Goal: Information Seeking & Learning: Learn about a topic

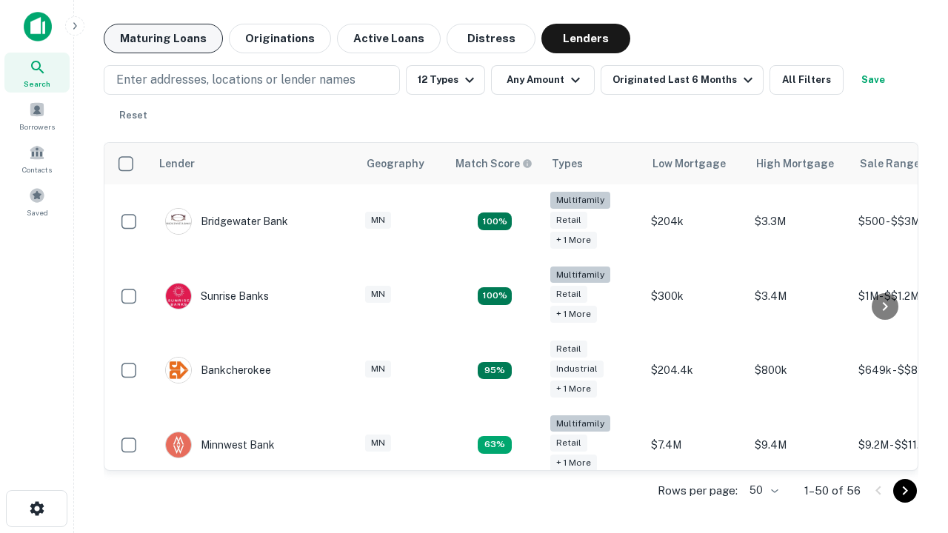
click at [163, 39] on button "Maturing Loans" at bounding box center [163, 39] width 119 height 30
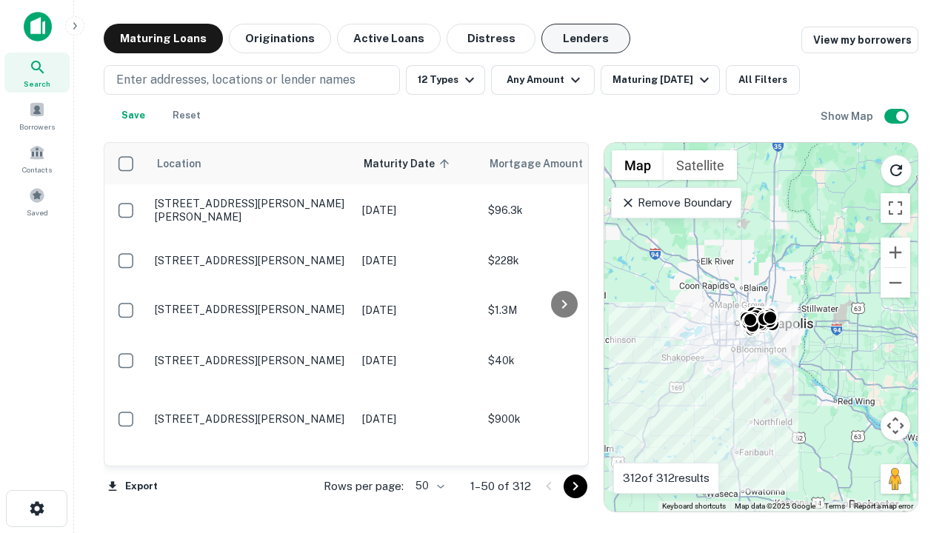
click at [586, 39] on button "Lenders" at bounding box center [585, 39] width 89 height 30
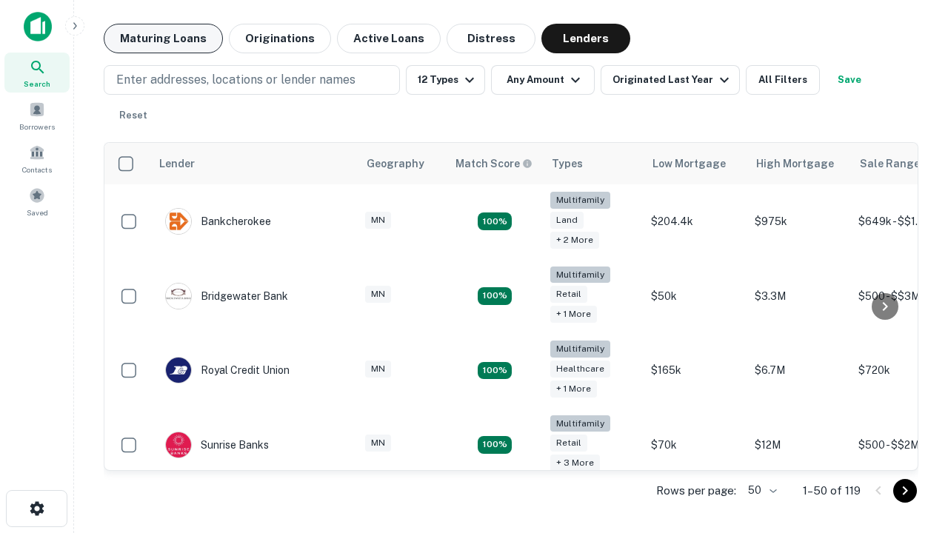
click at [163, 39] on button "Maturing Loans" at bounding box center [163, 39] width 119 height 30
